Goal: Task Accomplishment & Management: Complete application form

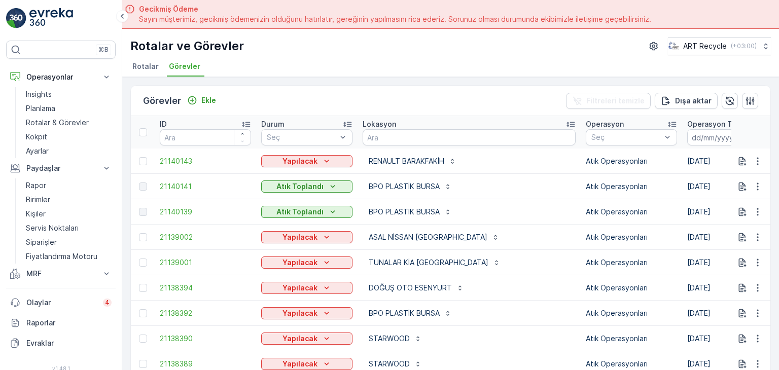
scroll to position [28, 0]
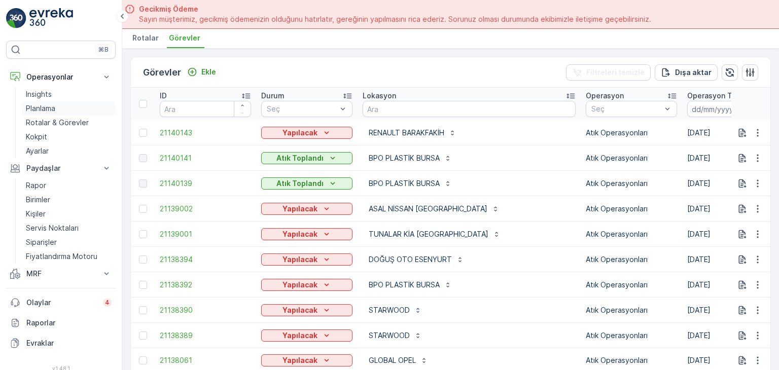
click at [60, 104] on link "Planlama" at bounding box center [69, 108] width 94 height 14
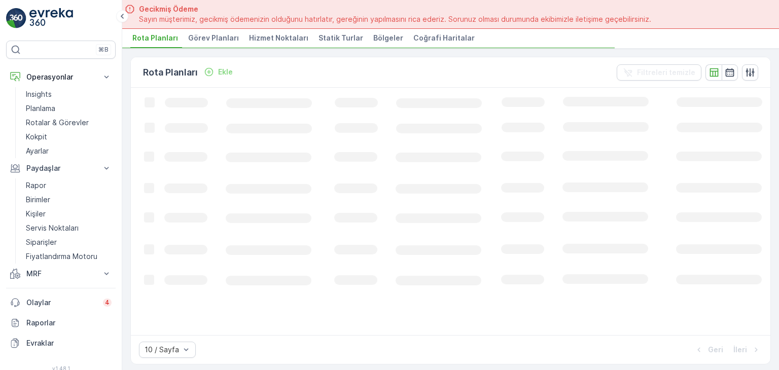
click at [266, 39] on span "Hizmet Noktaları" at bounding box center [278, 38] width 59 height 10
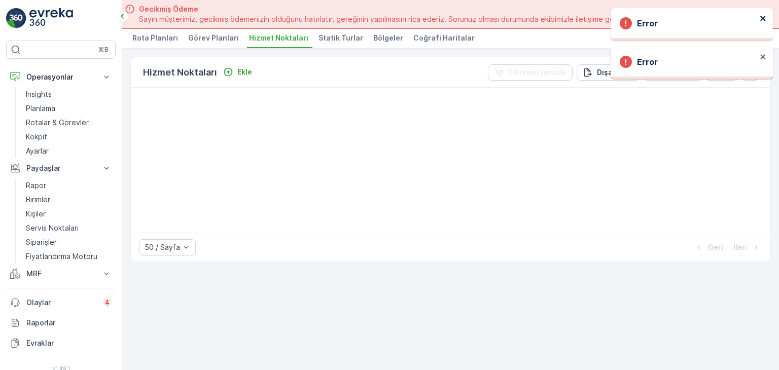
click at [764, 14] on icon "close" at bounding box center [762, 18] width 7 height 8
click at [762, 18] on icon "close" at bounding box center [762, 18] width 5 height 5
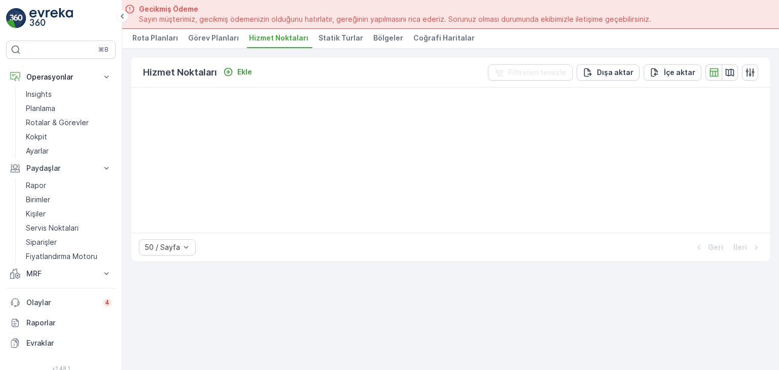
click at [275, 166] on div at bounding box center [450, 160] width 639 height 145
click at [264, 35] on span "Hizmet Noktaları" at bounding box center [278, 38] width 59 height 10
click at [138, 33] on span "Rota Planları" at bounding box center [155, 38] width 46 height 10
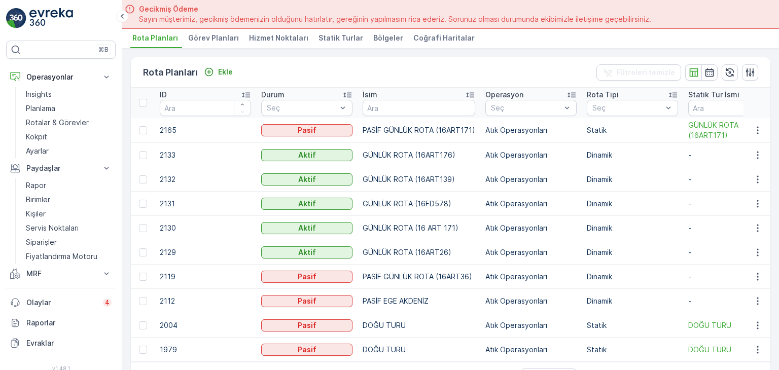
click at [280, 40] on span "Hizmet Noktaları" at bounding box center [278, 38] width 59 height 10
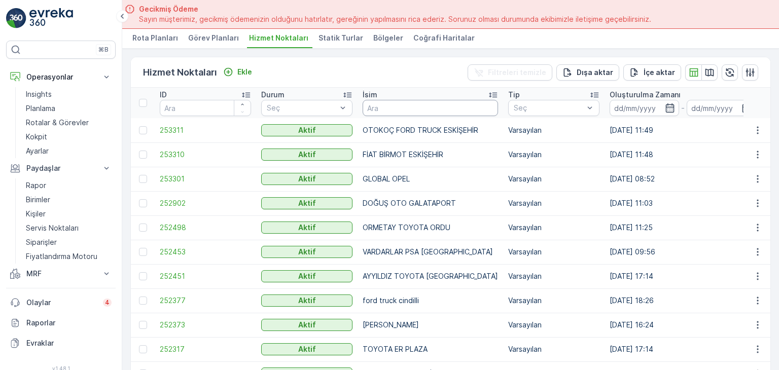
click at [396, 106] on input "text" at bounding box center [429, 108] width 135 height 16
type input "BARAKFA"
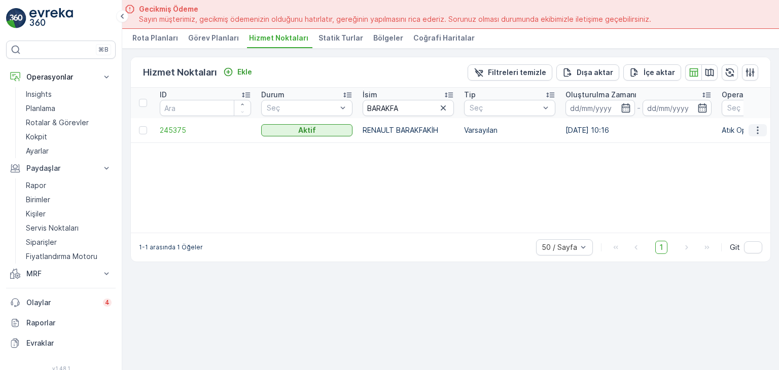
click at [756, 127] on icon "button" at bounding box center [757, 130] width 10 height 10
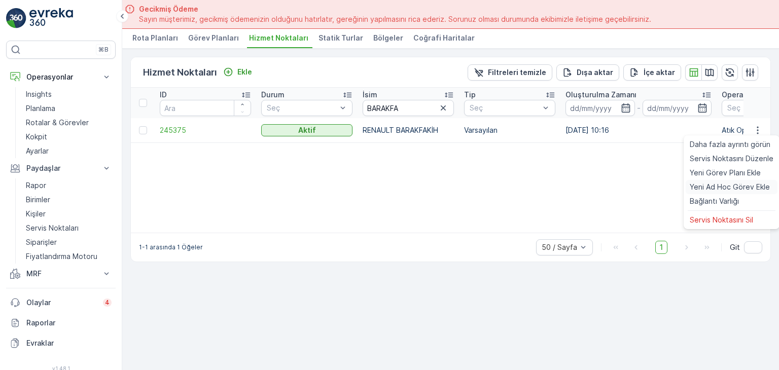
click at [726, 183] on span "Yeni Ad Hoc Görev Ekle" at bounding box center [730, 187] width 80 height 10
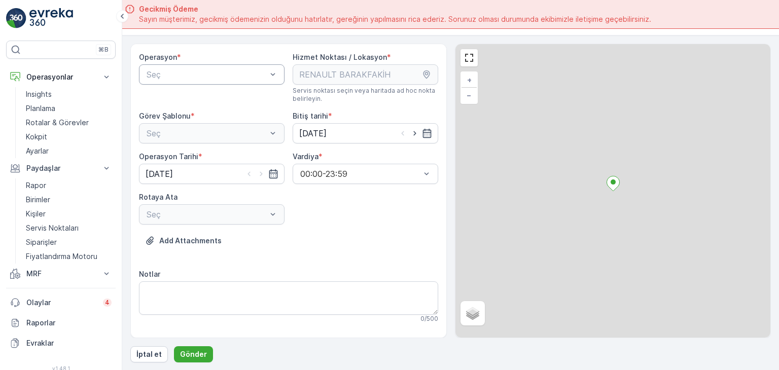
click at [217, 78] on div at bounding box center [207, 74] width 122 height 9
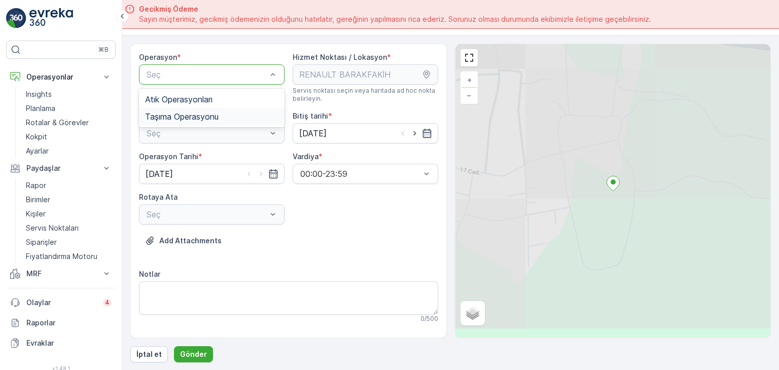
click at [209, 112] on span "Taşıma Operasyonu" at bounding box center [182, 116] width 74 height 9
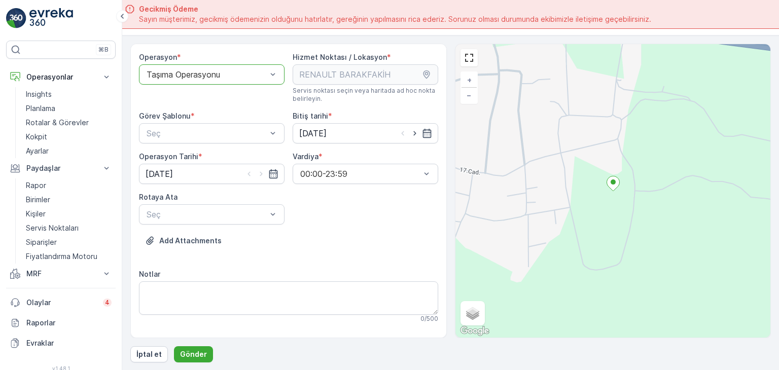
drag, startPoint x: 204, startPoint y: 94, endPoint x: 203, endPoint y: 88, distance: 5.7
click at [204, 92] on div "Operasyon * option Taşıma Operasyonu, selected. Taşıma Operasyonu" at bounding box center [212, 77] width 146 height 51
click at [204, 80] on div "Taşıma Operasyonu" at bounding box center [212, 74] width 146 height 20
click at [203, 99] on span "Atık Operasyonları" at bounding box center [178, 99] width 67 height 9
click at [202, 123] on div "Seç" at bounding box center [212, 133] width 146 height 20
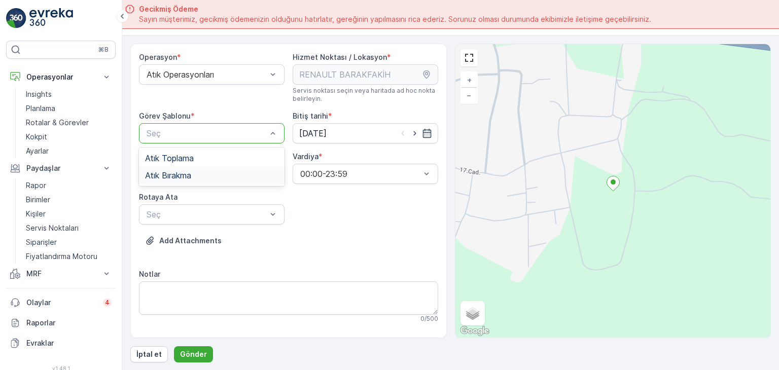
click at [194, 173] on div "Atık Bırakma" at bounding box center [211, 175] width 133 height 9
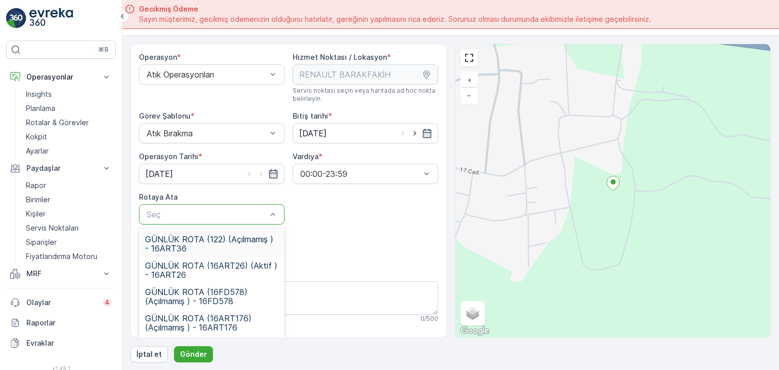
drag, startPoint x: 280, startPoint y: 238, endPoint x: 277, endPoint y: 252, distance: 14.4
click at [277, 252] on div "GÜNLÜK ROTA (122) (Açılmamış ) - 16ART36" at bounding box center [212, 244] width 146 height 26
click at [262, 211] on div at bounding box center [207, 214] width 122 height 9
click at [220, 327] on span "GÜNLÜK ROTA (16ART176) (Açılmamış ) - 16ART176" at bounding box center [211, 323] width 133 height 18
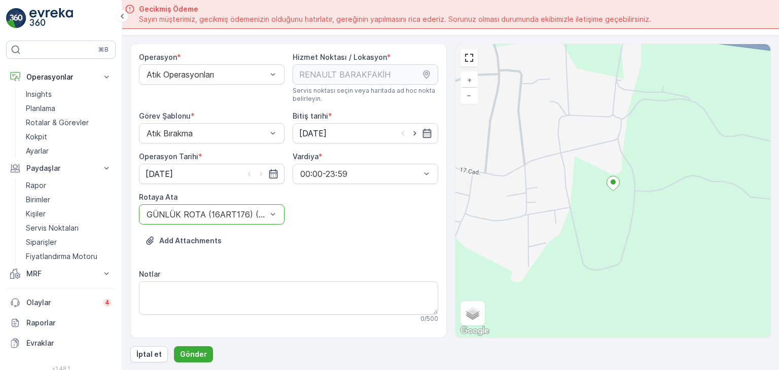
click at [300, 236] on div "Add Attachments" at bounding box center [288, 247] width 299 height 28
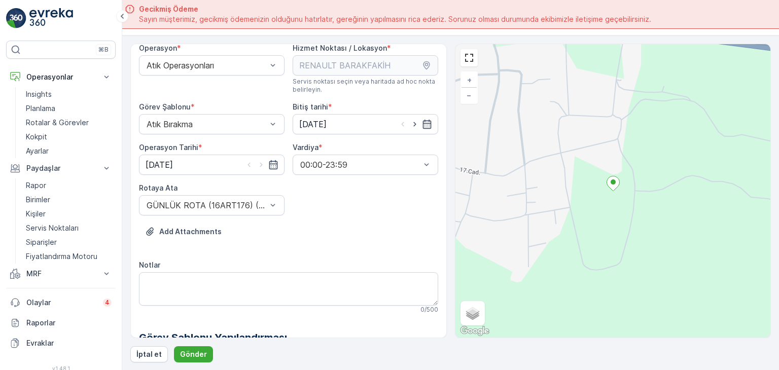
scroll to position [1, 0]
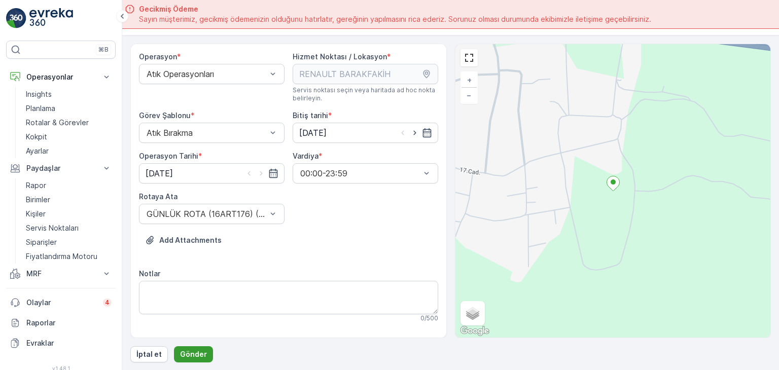
click at [190, 353] on p "Gönder" at bounding box center [193, 354] width 27 height 10
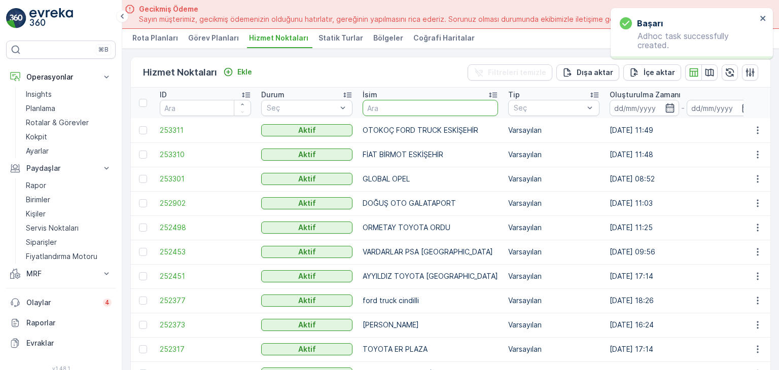
click at [408, 103] on input "text" at bounding box center [429, 108] width 135 height 16
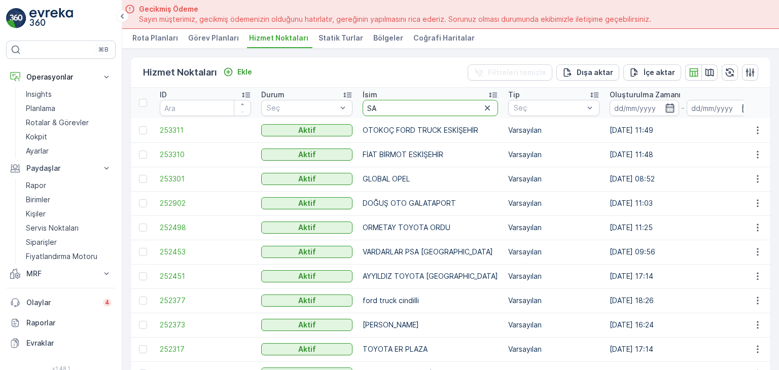
type input "S"
type input "GALATAPORT"
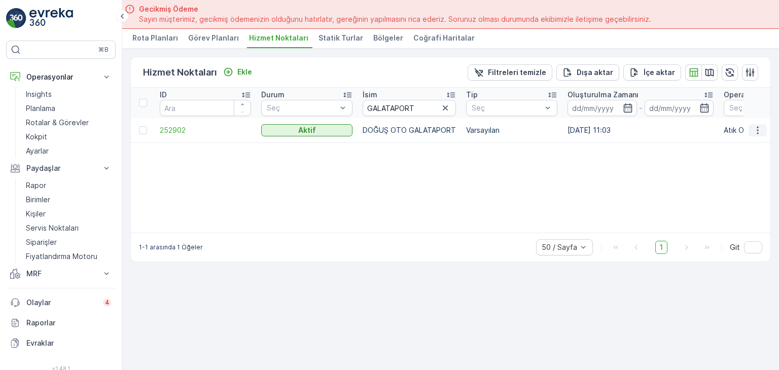
click at [759, 125] on icon "button" at bounding box center [757, 130] width 10 height 10
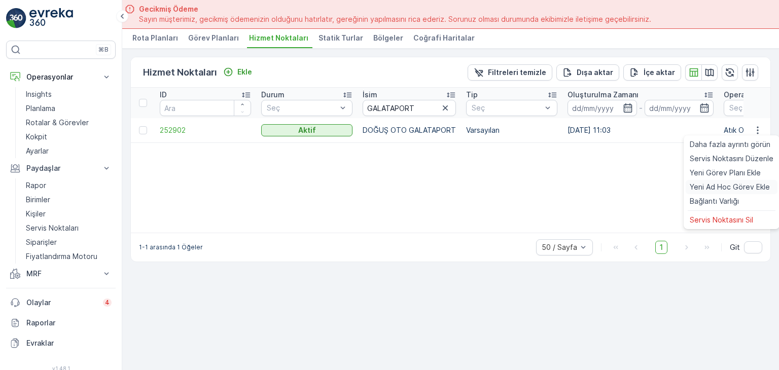
click at [716, 186] on span "Yeni Ad Hoc Görev Ekle" at bounding box center [730, 187] width 80 height 10
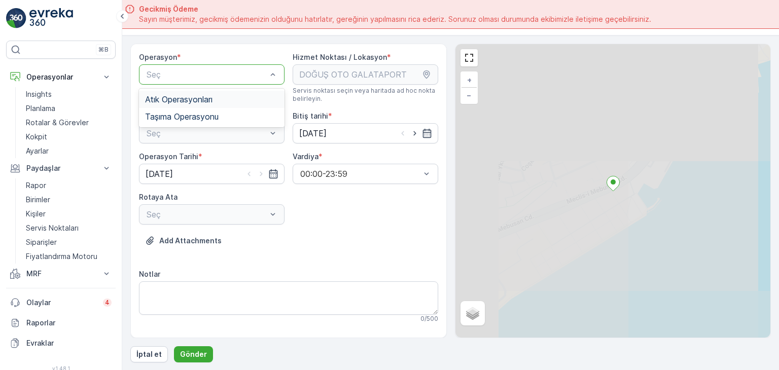
click at [211, 70] on div at bounding box center [207, 74] width 122 height 9
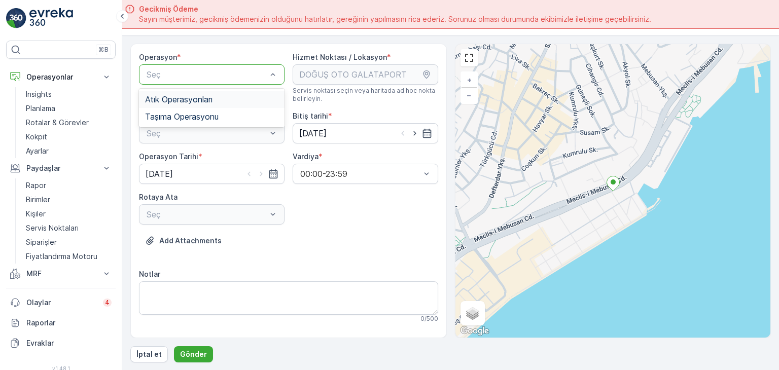
click at [197, 104] on div "Atık Operasyonları" at bounding box center [212, 99] width 146 height 17
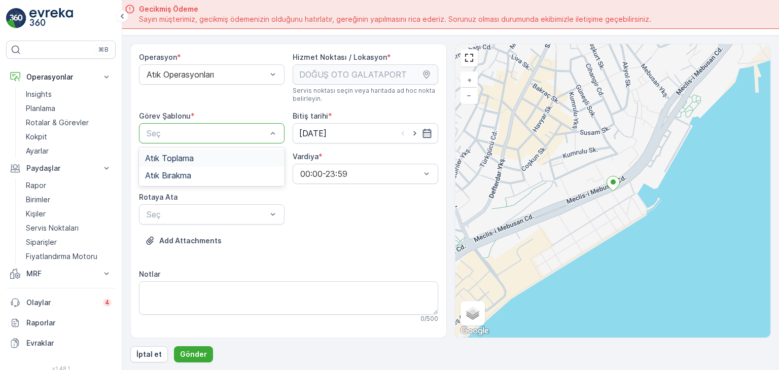
click at [188, 130] on div at bounding box center [207, 133] width 122 height 9
click at [186, 155] on span "Atık Toplama" at bounding box center [169, 158] width 49 height 9
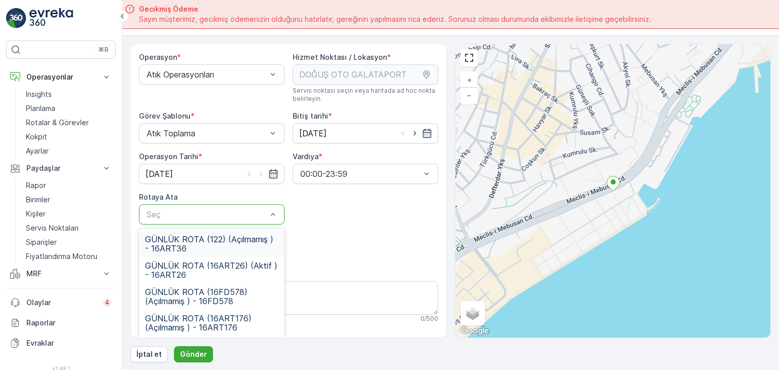
click at [198, 210] on div at bounding box center [207, 214] width 122 height 9
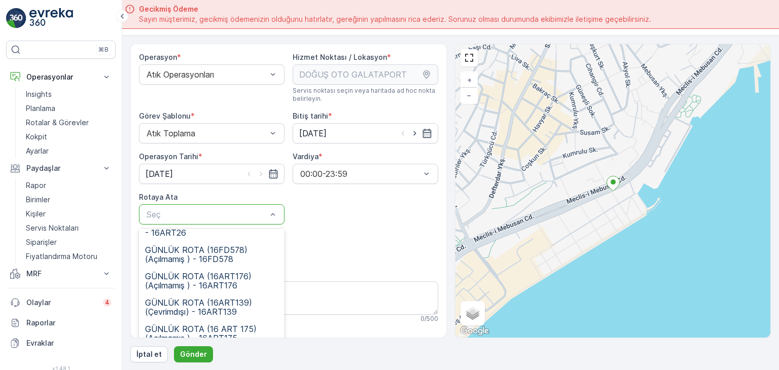
scroll to position [45, 0]
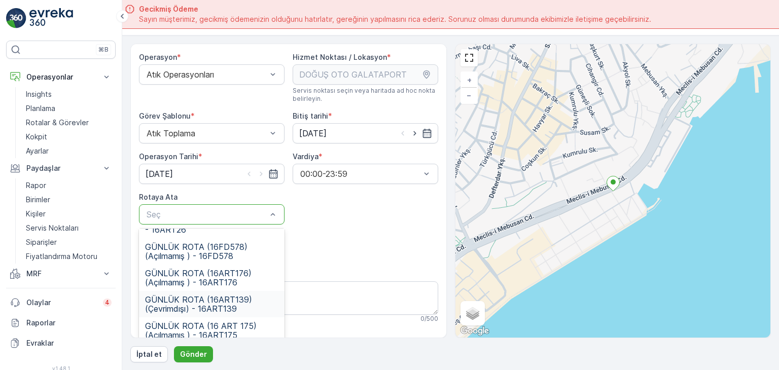
click at [219, 307] on span "GÜNLÜK ROTA (16ART139) (Çevrimdışı) - 16ART139" at bounding box center [211, 304] width 133 height 18
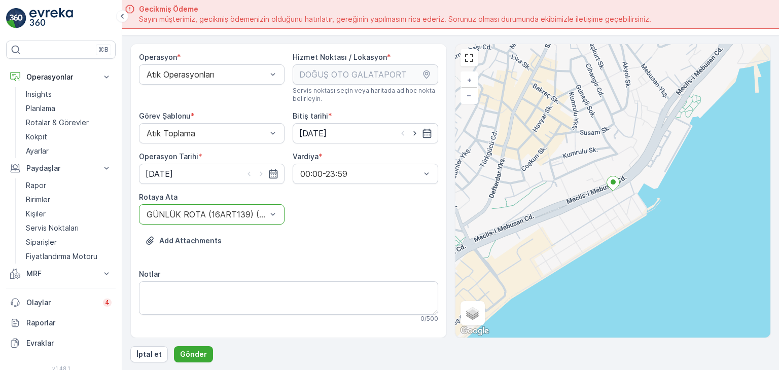
click at [322, 258] on div "Add Attachments" at bounding box center [288, 247] width 299 height 28
click at [201, 350] on p "Gönder" at bounding box center [193, 354] width 27 height 10
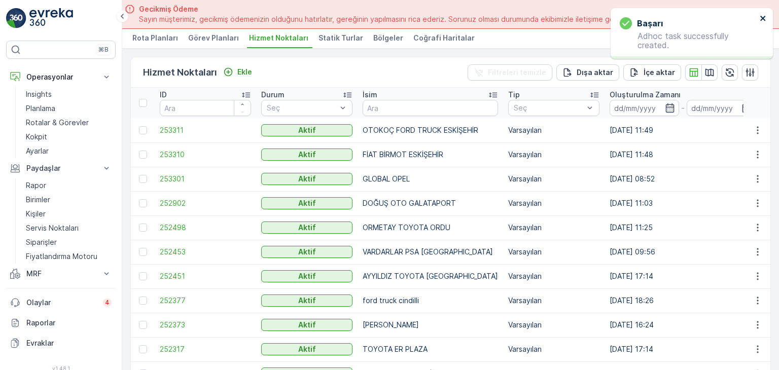
click at [765, 15] on icon "close" at bounding box center [762, 18] width 7 height 8
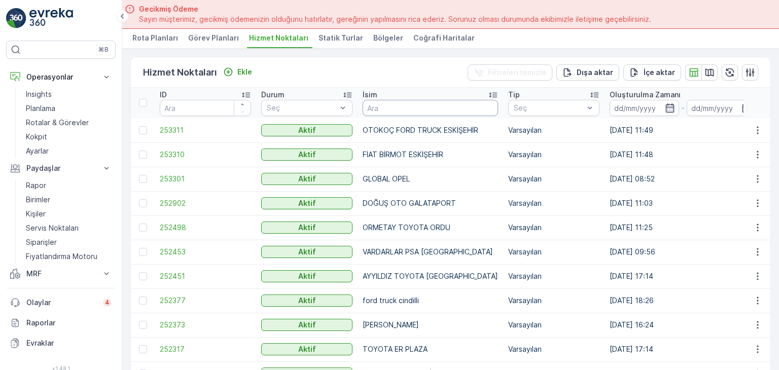
click at [433, 113] on input "text" at bounding box center [429, 108] width 135 height 16
type input "S"
type input "STARWOO"
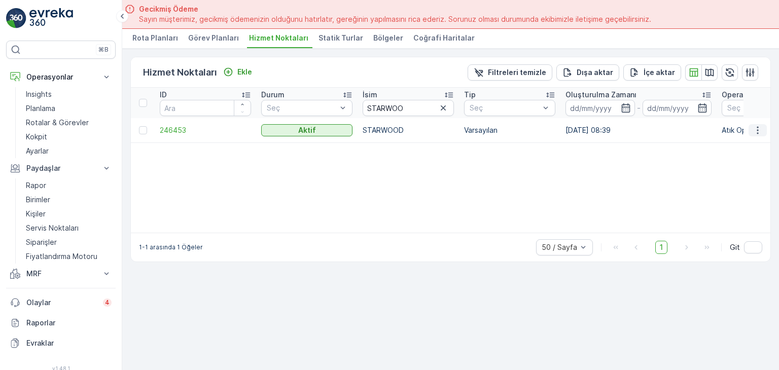
click at [757, 129] on icon "button" at bounding box center [757, 130] width 2 height 8
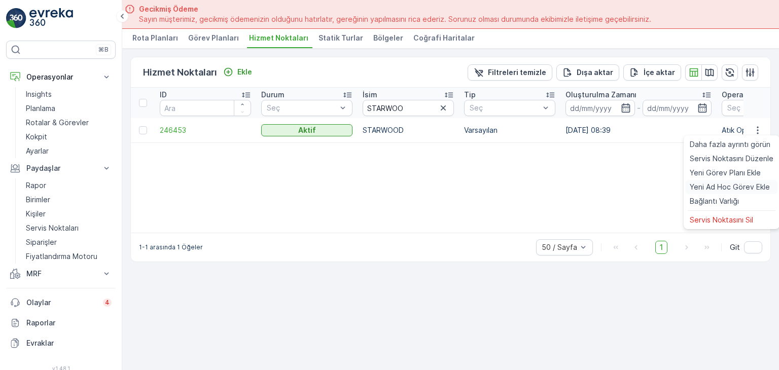
click at [735, 185] on span "Yeni Ad Hoc Görev Ekle" at bounding box center [730, 187] width 80 height 10
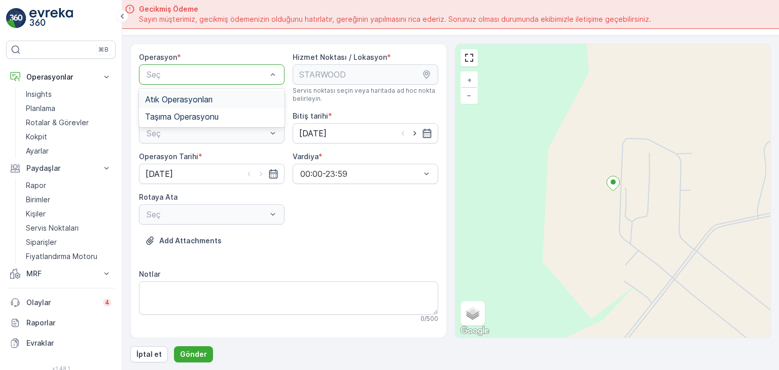
drag, startPoint x: 735, startPoint y: 185, endPoint x: 253, endPoint y: 69, distance: 495.3
click at [232, 105] on div "Atık Operasyonları" at bounding box center [212, 99] width 146 height 17
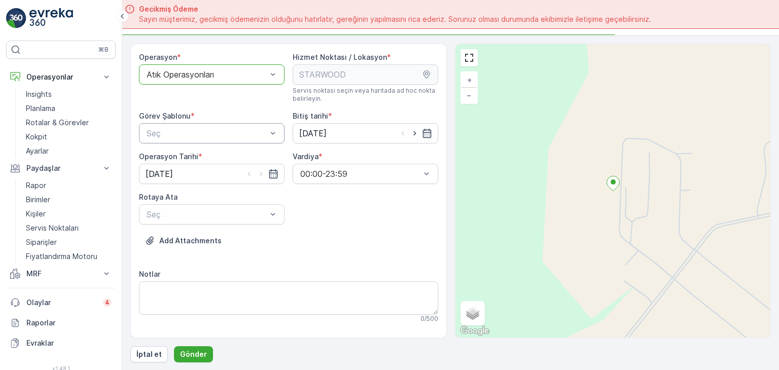
click at [233, 131] on div at bounding box center [207, 133] width 122 height 9
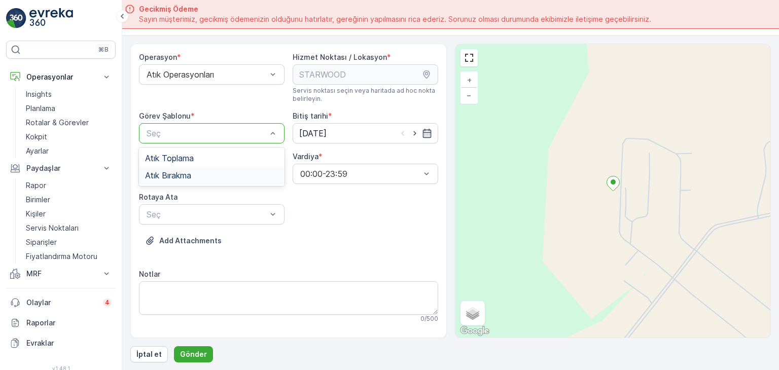
drag, startPoint x: 214, startPoint y: 155, endPoint x: 217, endPoint y: 173, distance: 18.5
click at [217, 173] on div "Atık Toplama Atık Bırakma" at bounding box center [212, 167] width 146 height 39
click at [216, 173] on div "Atık Bırakma" at bounding box center [211, 175] width 133 height 9
click at [214, 210] on div at bounding box center [207, 214] width 122 height 9
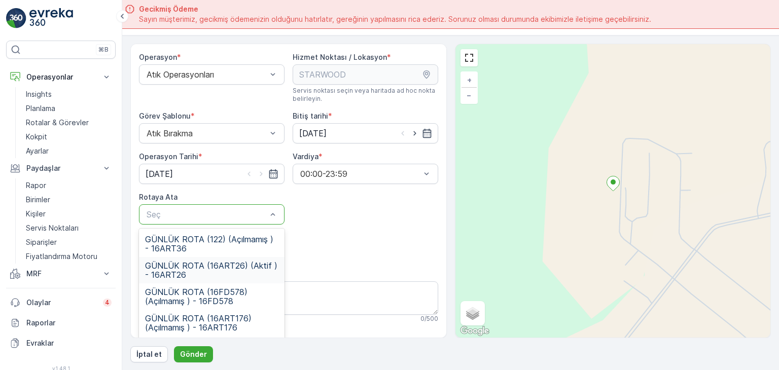
click at [251, 259] on div "GÜNLÜK ROTA (16ART26) (Aktif ) - 16ART26" at bounding box center [212, 270] width 146 height 26
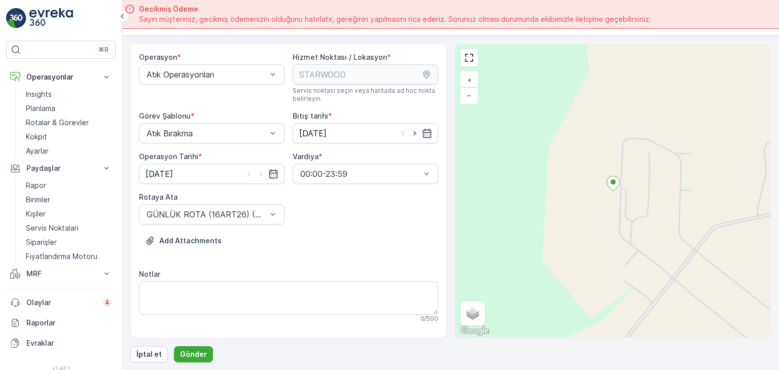
drag, startPoint x: 343, startPoint y: 233, endPoint x: 375, endPoint y: 212, distance: 37.8
click at [349, 230] on div "Operasyon * Atık Operasyonları Hizmet Noktası / Lokasyon * Servis noktası seçin…" at bounding box center [288, 237] width 299 height 371
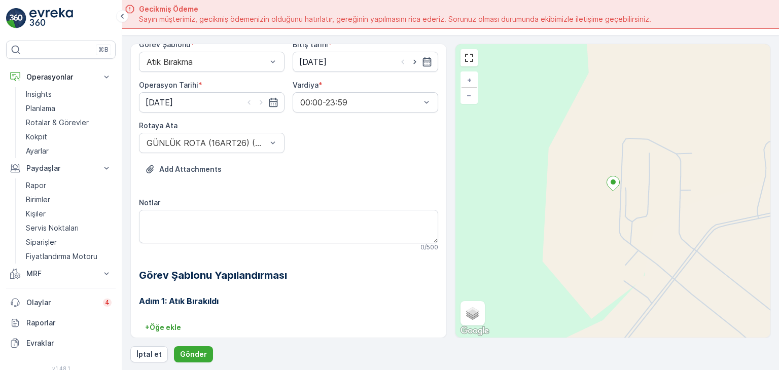
scroll to position [73, 0]
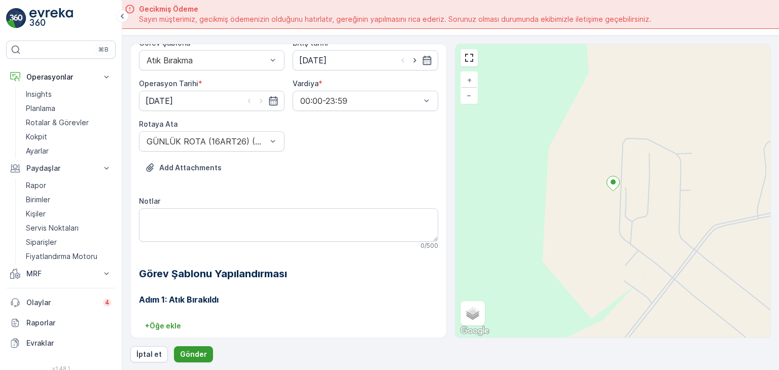
click at [191, 357] on p "Gönder" at bounding box center [193, 354] width 27 height 10
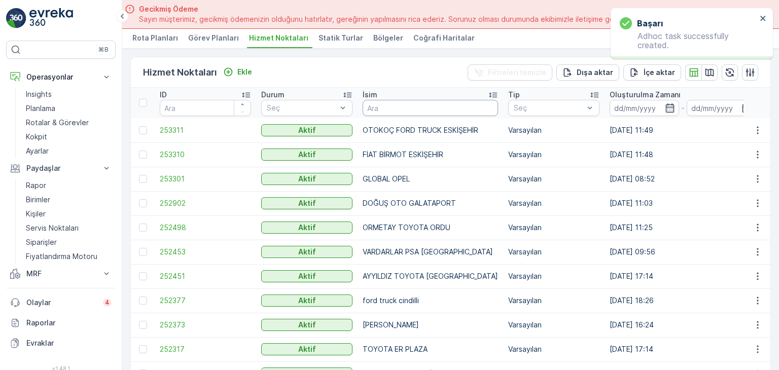
click at [390, 106] on input "text" at bounding box center [429, 108] width 135 height 16
type input "1"
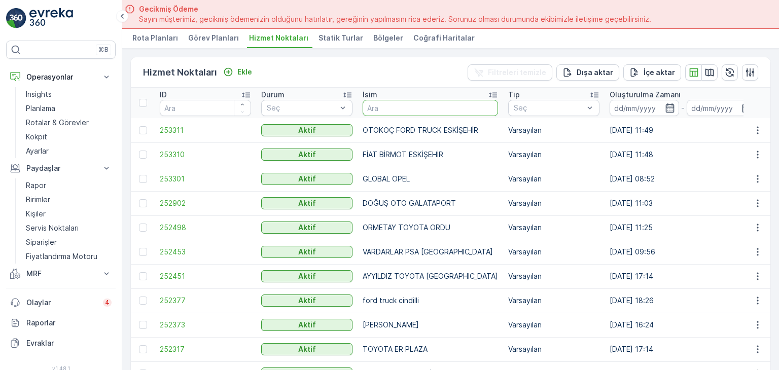
type input "S"
type input "ATIKSA"
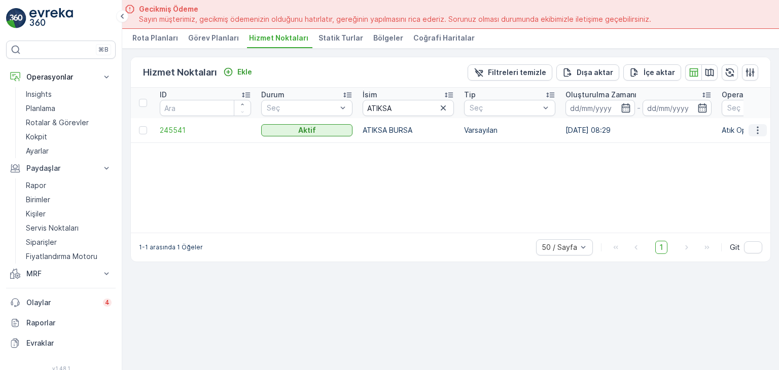
click at [759, 129] on icon "button" at bounding box center [757, 130] width 10 height 10
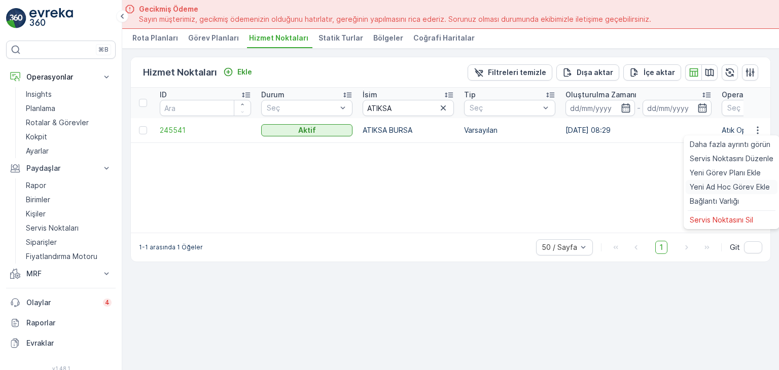
click at [728, 187] on span "Yeni Ad Hoc Görev Ekle" at bounding box center [730, 187] width 80 height 10
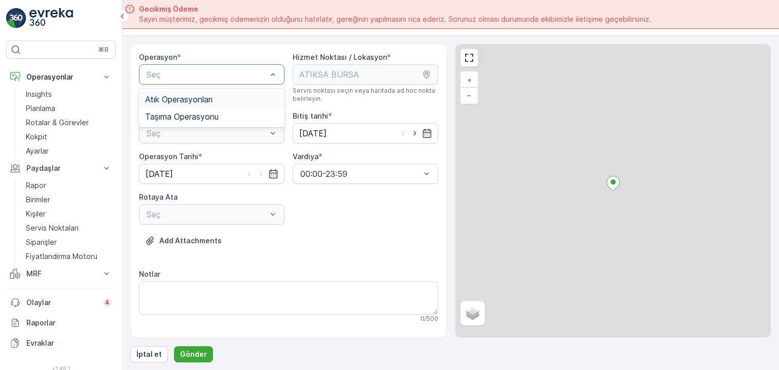
click at [229, 80] on div "Seç" at bounding box center [212, 74] width 146 height 20
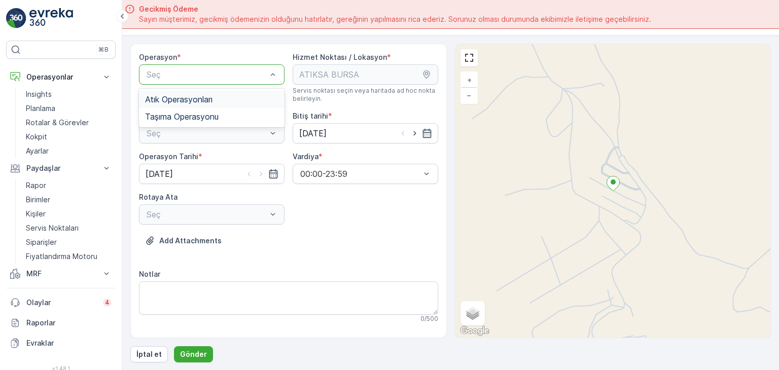
click at [214, 106] on div "Atık Operasyonları" at bounding box center [212, 99] width 146 height 17
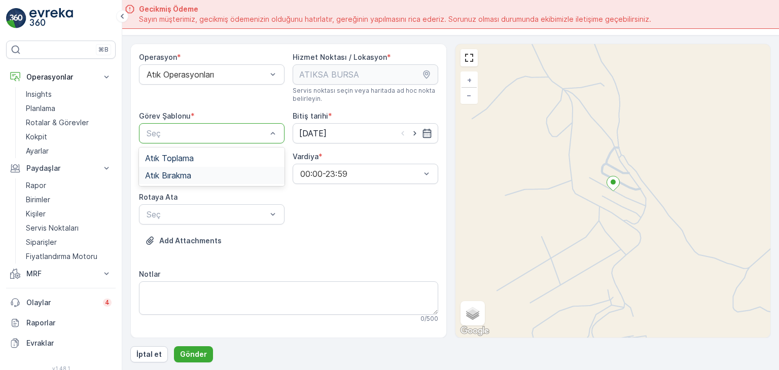
click at [207, 171] on div "Atık Bırakma" at bounding box center [211, 175] width 133 height 9
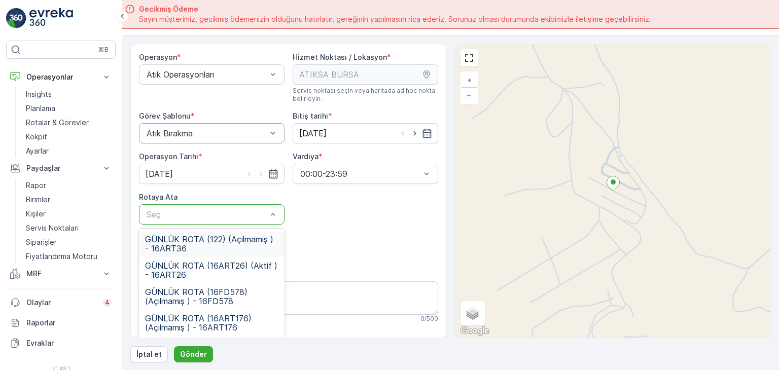
click at [206, 204] on div "Seç" at bounding box center [212, 214] width 146 height 20
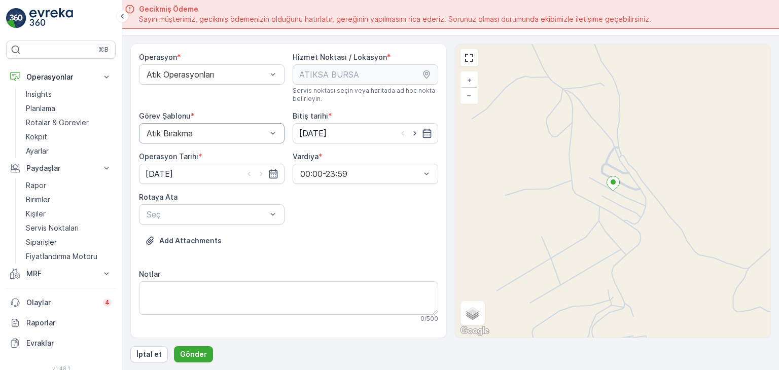
click at [282, 244] on div "Add Attachments" at bounding box center [288, 247] width 299 height 28
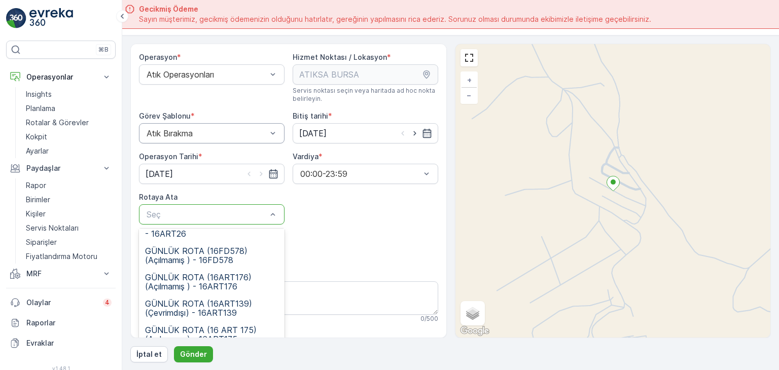
scroll to position [50, 0]
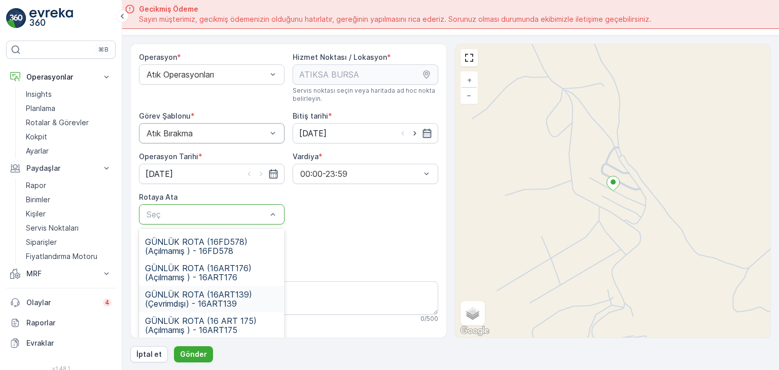
click at [252, 312] on div "GÜNLÜK ROTA (16 ART 175) (Açılmamış ) - 16ART175" at bounding box center [212, 325] width 146 height 26
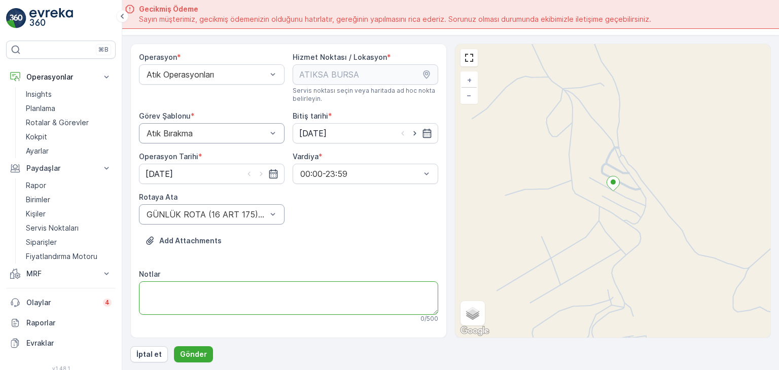
click at [251, 311] on textarea "Notlar" at bounding box center [288, 297] width 299 height 33
click at [324, 238] on div "Add Attachments" at bounding box center [288, 247] width 299 height 28
drag, startPoint x: 442, startPoint y: 130, endPoint x: 443, endPoint y: 159, distance: 28.4
click at [443, 159] on div "Operasyon * Atık Operasyonları Hizmet Noktası / Lokasyon * Servis noktası seçin…" at bounding box center [288, 191] width 316 height 295
click at [414, 200] on div "Operasyon * Atık Operasyonları Hizmet Noktası / Lokasyon * Servis noktası seçin…" at bounding box center [288, 237] width 299 height 371
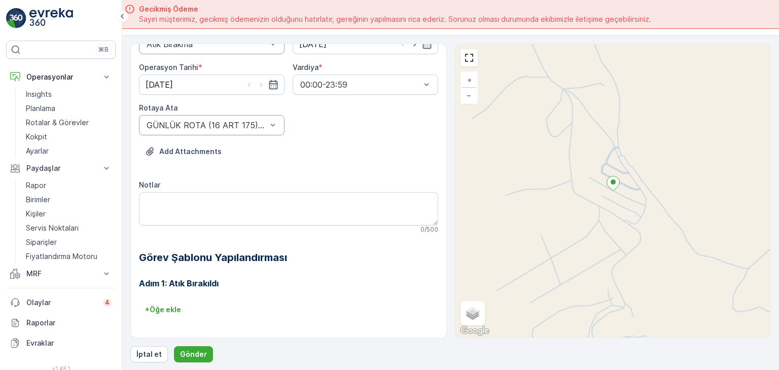
scroll to position [93, 0]
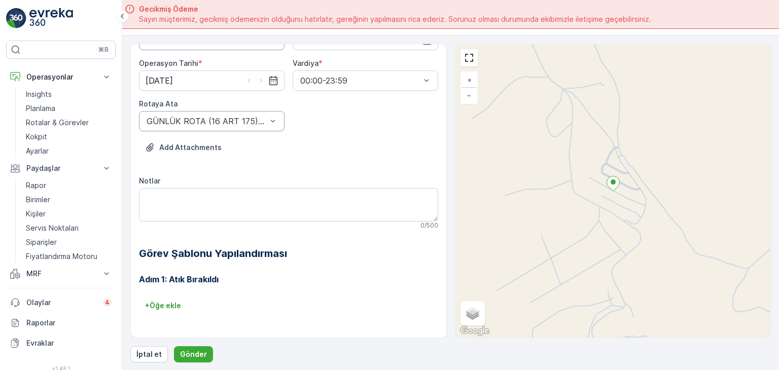
click at [393, 267] on div "Adım 1: Atık Bırakıldı + Öğe ekle" at bounding box center [288, 295] width 299 height 69
click at [204, 355] on button "Gönder" at bounding box center [193, 354] width 39 height 16
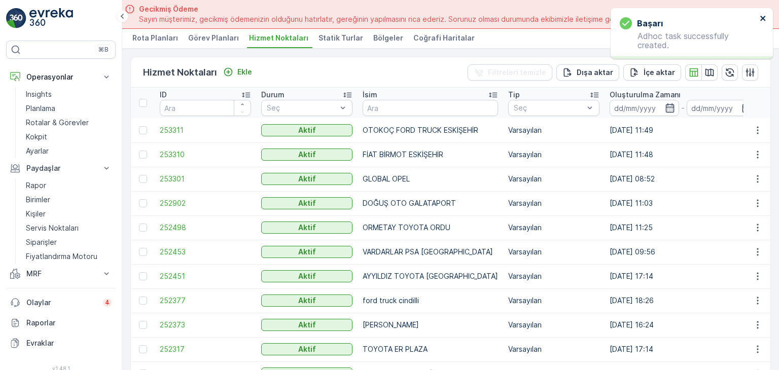
click at [760, 19] on icon "close" at bounding box center [762, 18] width 7 height 8
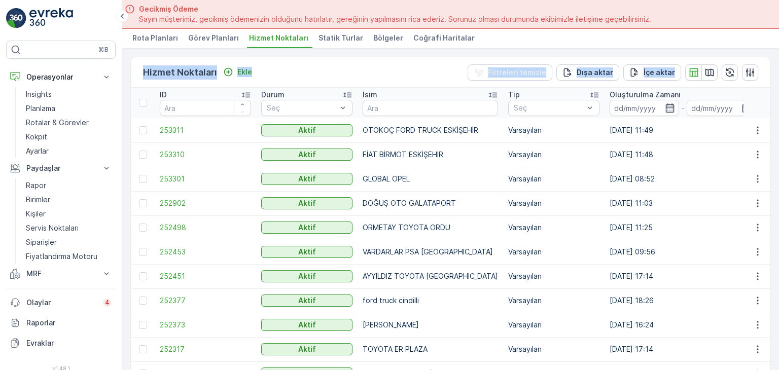
drag, startPoint x: 778, startPoint y: 30, endPoint x: 778, endPoint y: 54, distance: 24.3
click at [778, 54] on div "Planlama ART Recycle ( +03:00 ) Rota Planları Görev Planları Hizmet Noktaları S…" at bounding box center [450, 186] width 657 height 370
click at [778, 44] on div "Planlama ART Recycle ( +03:00 ) Rota Planları Görev Planları Hizmet Noktaları S…" at bounding box center [450, 25] width 657 height 48
